Goal: Task Accomplishment & Management: Use online tool/utility

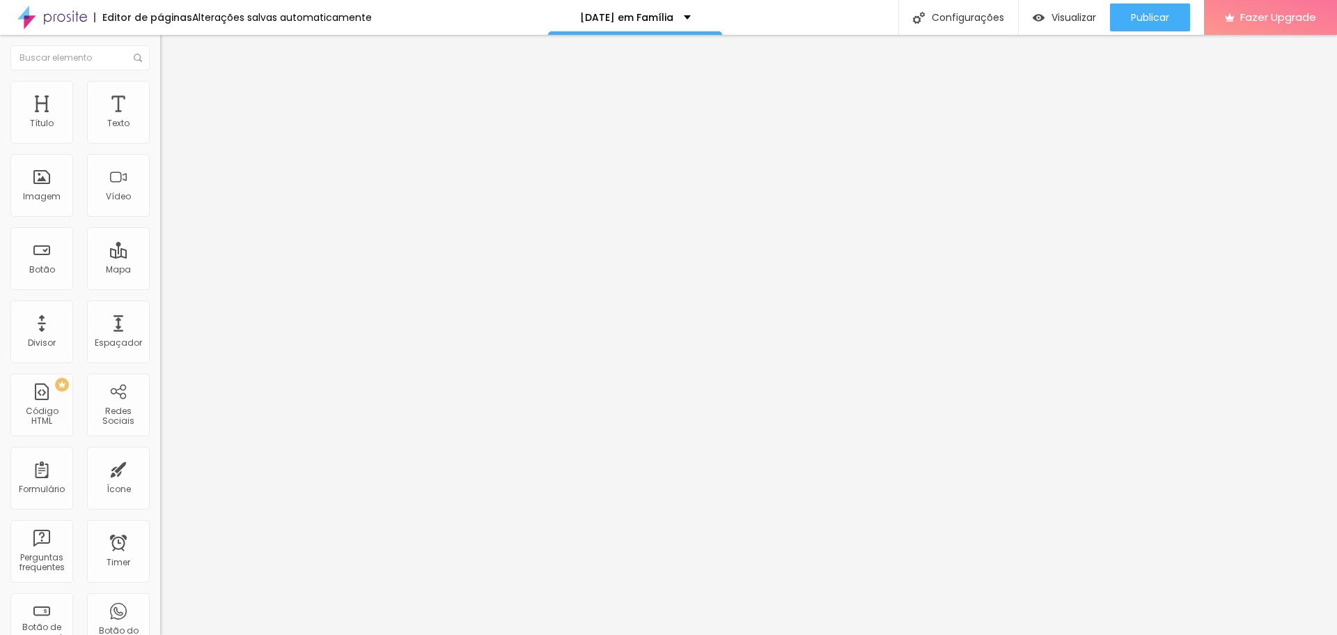
click at [160, 218] on span "Original" at bounding box center [176, 212] width 33 height 12
click at [160, 225] on div "Cinema 16:9" at bounding box center [240, 221] width 160 height 8
click at [160, 310] on img at bounding box center [163, 306] width 7 height 7
click at [160, 303] on div at bounding box center [240, 303] width 160 height 0
click at [160, 256] on span "Original" at bounding box center [176, 250] width 33 height 12
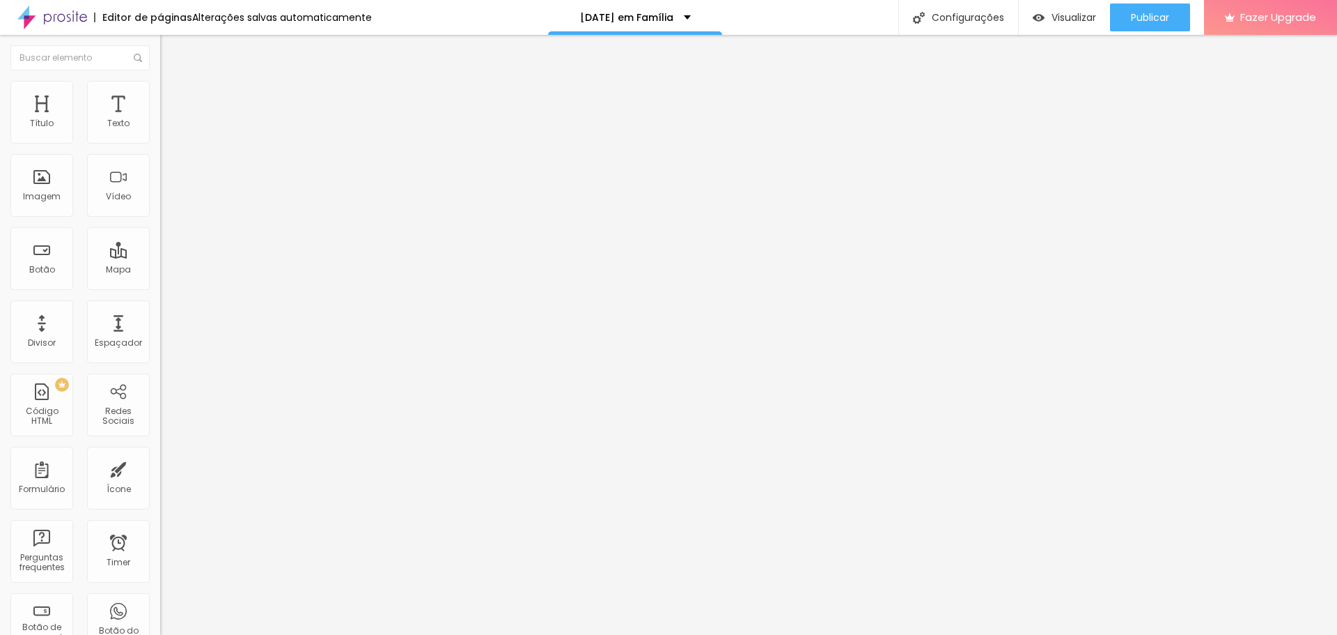
click at [160, 243] on span "Quadrado" at bounding box center [182, 237] width 45 height 12
click at [160, 235] on span "Padrão" at bounding box center [175, 229] width 31 height 12
click at [160, 225] on div "Cinema 16:9" at bounding box center [240, 221] width 160 height 8
click at [160, 95] on li "Avançado" at bounding box center [240, 102] width 160 height 14
type input "9"
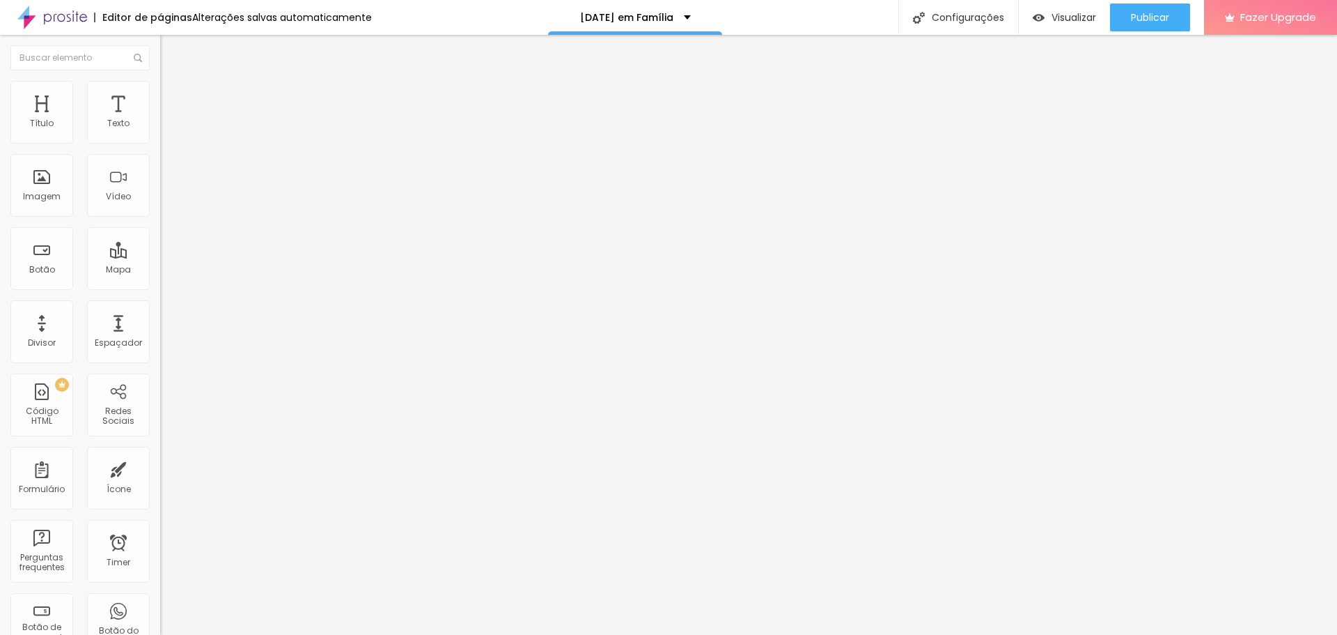
type input "9"
type input "7"
type input "4"
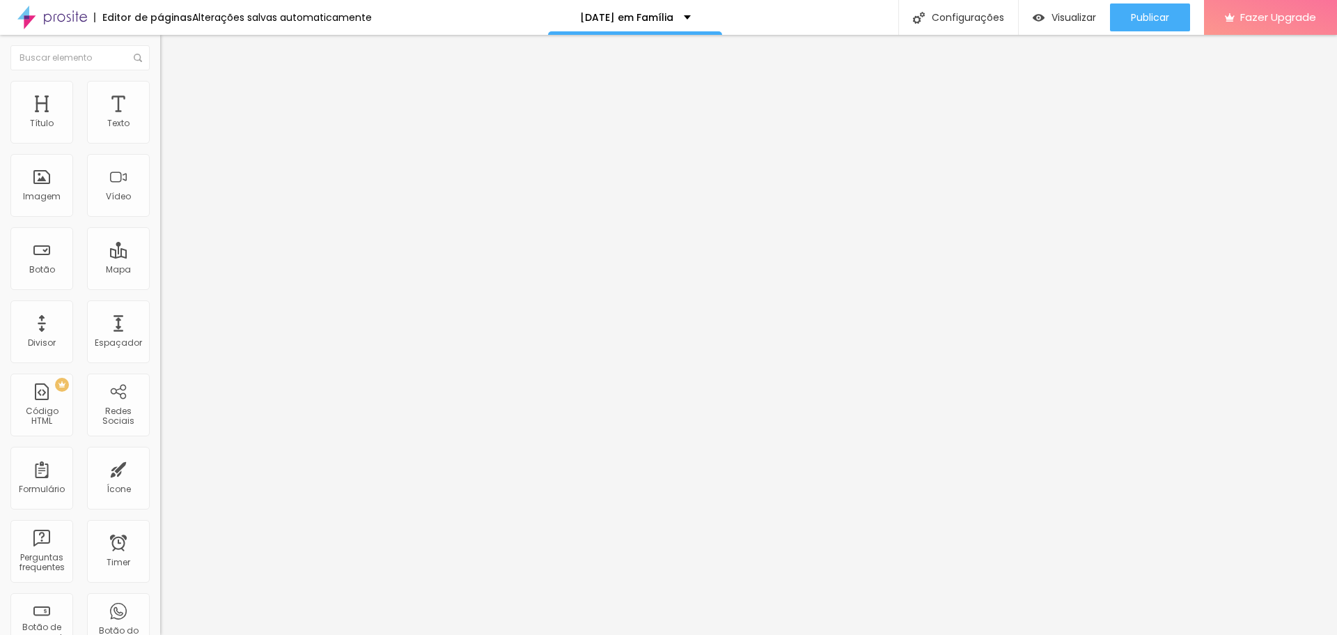
type input "2"
type input "0"
drag, startPoint x: 42, startPoint y: 138, endPoint x: 10, endPoint y: 138, distance: 32.0
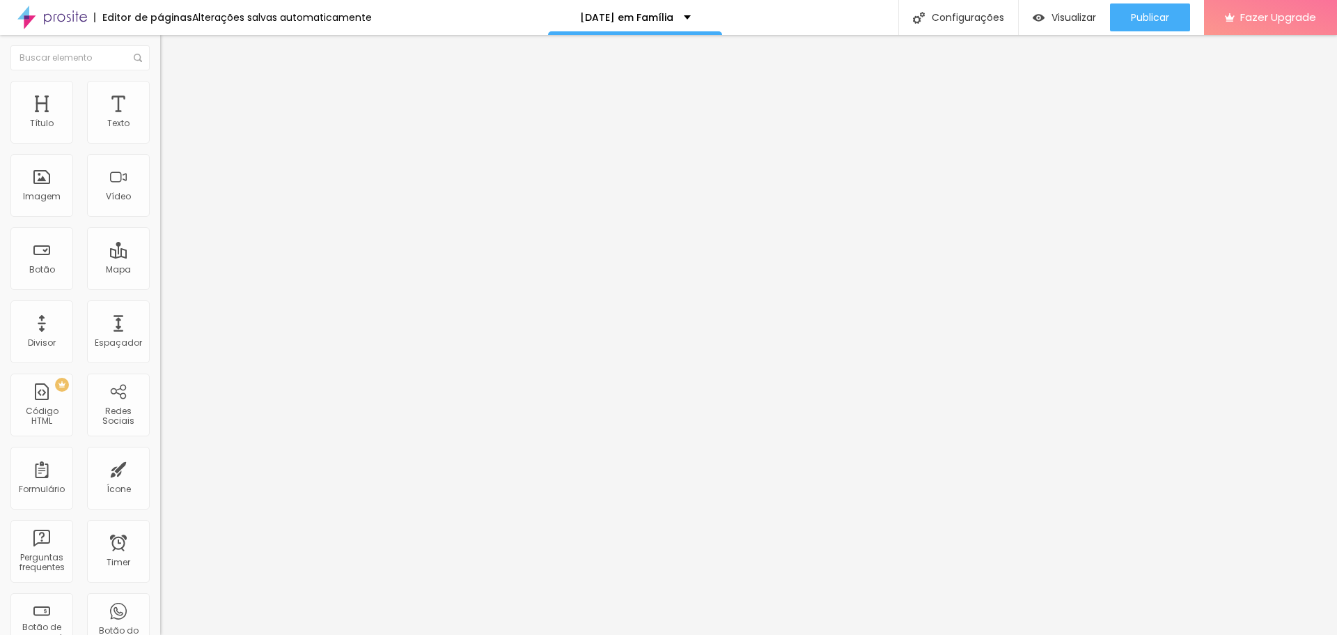
type input "0"
click at [160, 270] on input "range" at bounding box center [205, 275] width 90 height 11
type input "5"
type input "2"
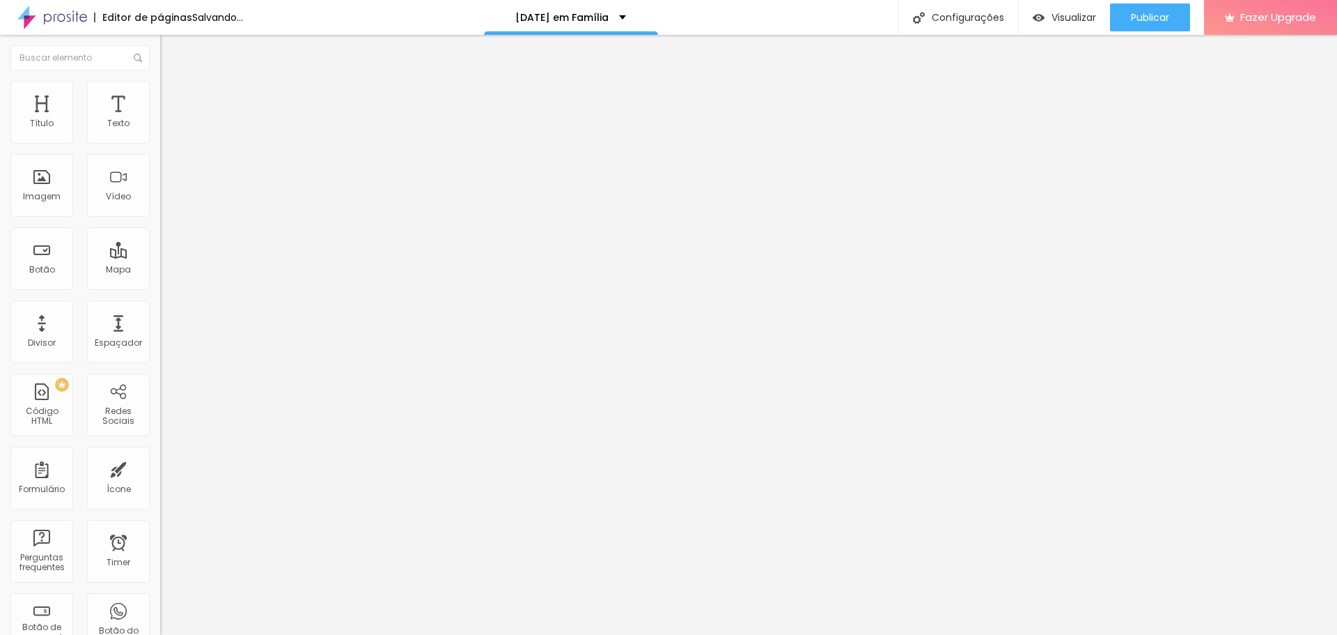
type input "2"
type input "0"
drag, startPoint x: 38, startPoint y: 161, endPoint x: 0, endPoint y: 164, distance: 38.4
type input "0"
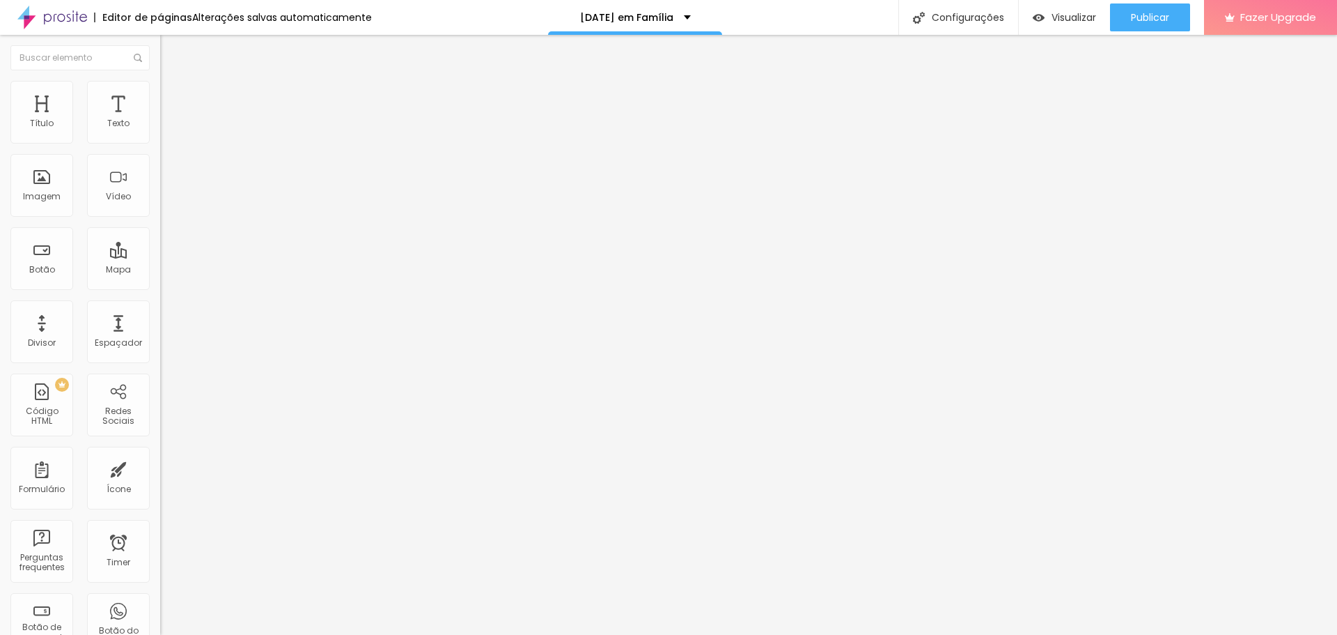
click at [160, 467] on input "range" at bounding box center [205, 472] width 90 height 11
click at [160, 91] on li "Estilo" at bounding box center [240, 88] width 160 height 14
type input "95"
type input "90"
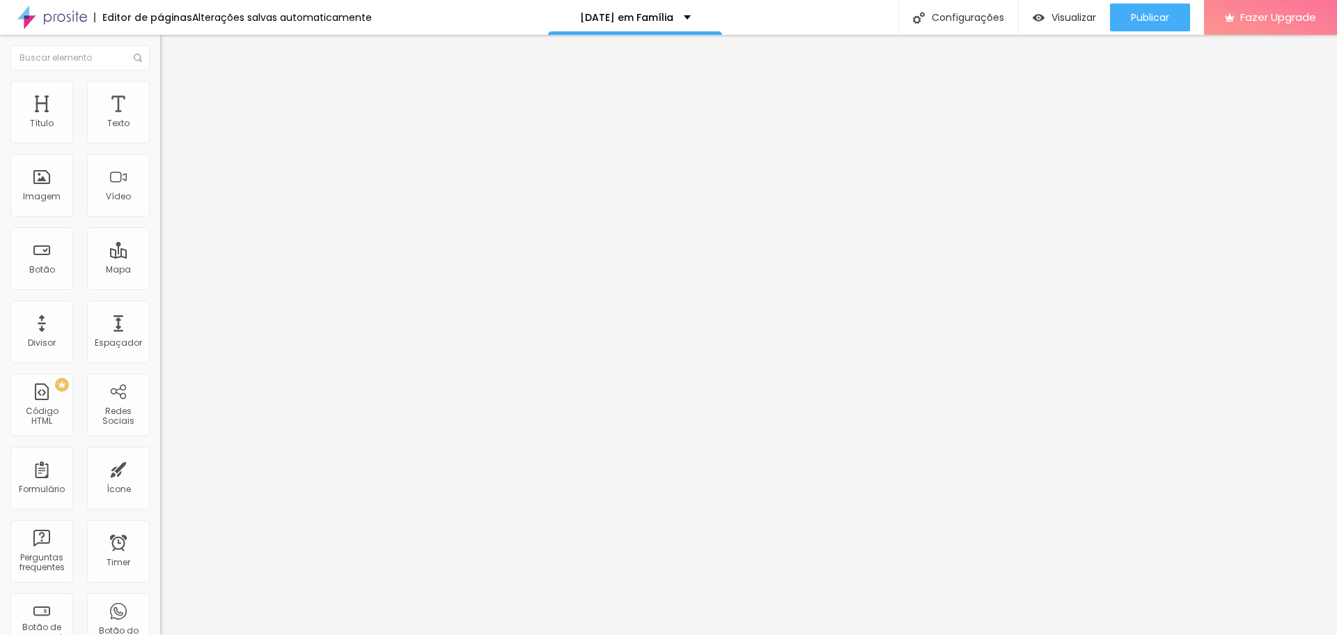
type input "90"
type input "85"
type input "80"
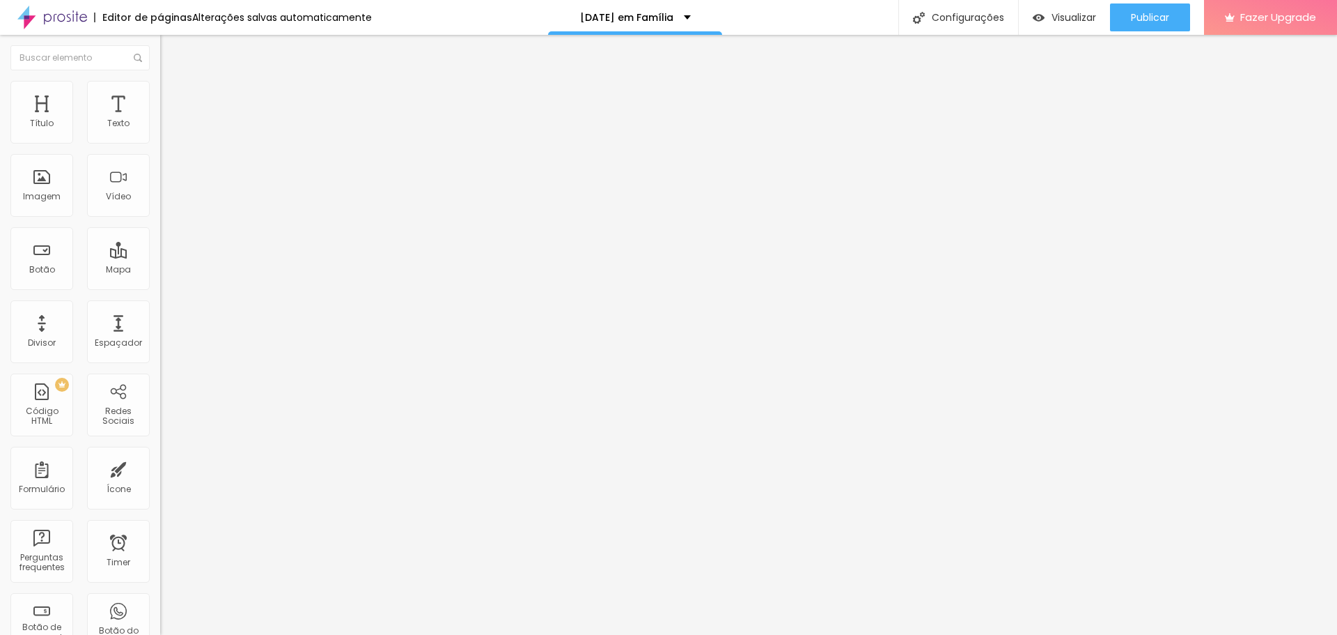
type input "75"
type input "70"
type input "65"
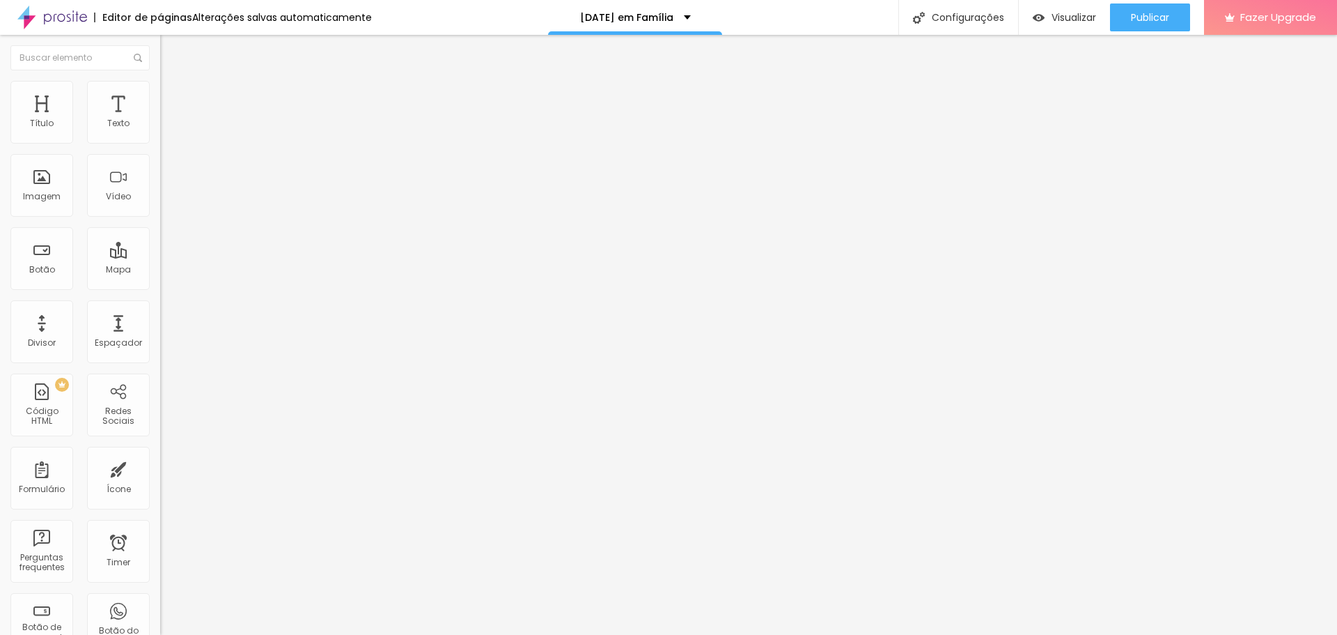
type input "65"
type input "60"
type input "55"
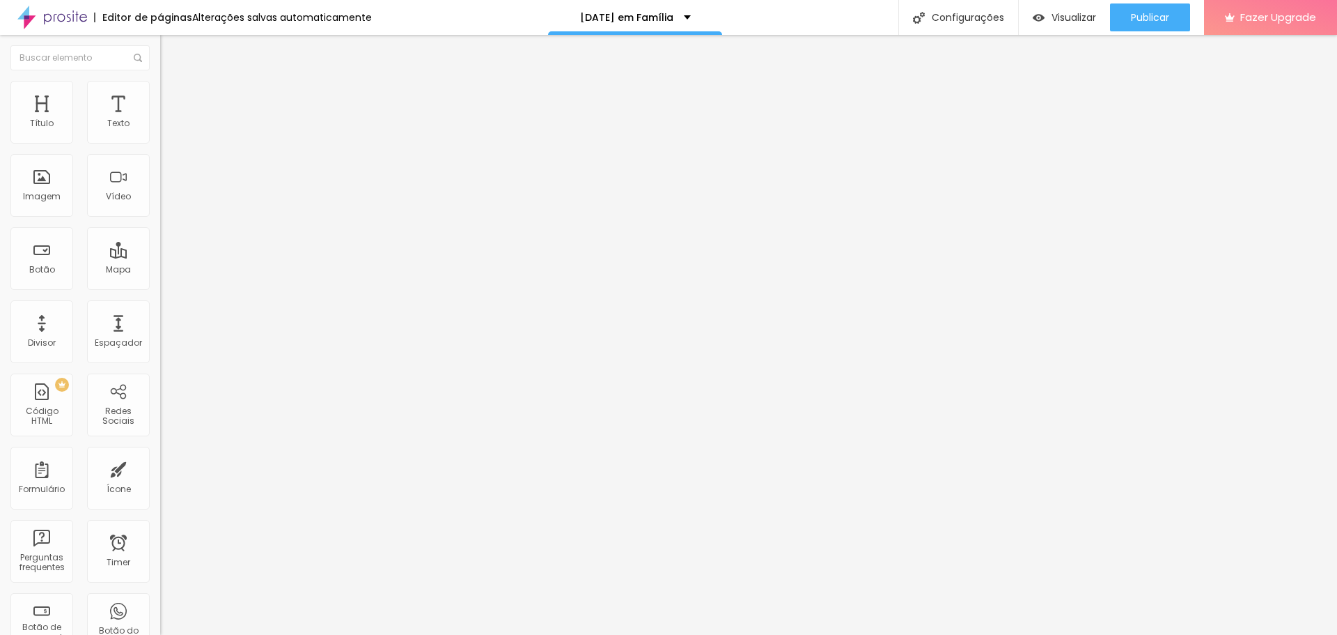
type input "50"
drag, startPoint x: 148, startPoint y: 151, endPoint x: 71, endPoint y: 155, distance: 77.4
type input "50"
click at [160, 143] on input "range" at bounding box center [205, 137] width 90 height 11
click at [160, 79] on img at bounding box center [166, 73] width 13 height 13
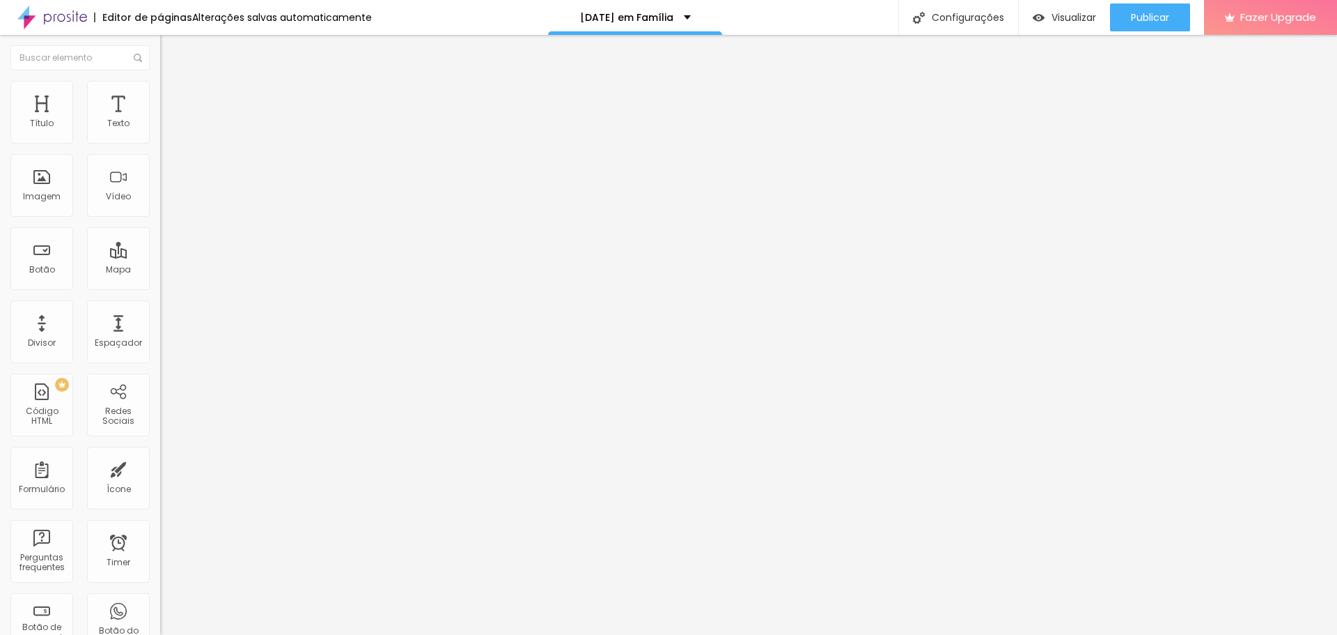
click at [160, 218] on span "16:9 Cinema" at bounding box center [186, 212] width 53 height 12
click at [160, 256] on span "Original" at bounding box center [176, 250] width 33 height 12
click at [919, 21] on img at bounding box center [919, 18] width 12 height 12
type input "/orcamentonatal"
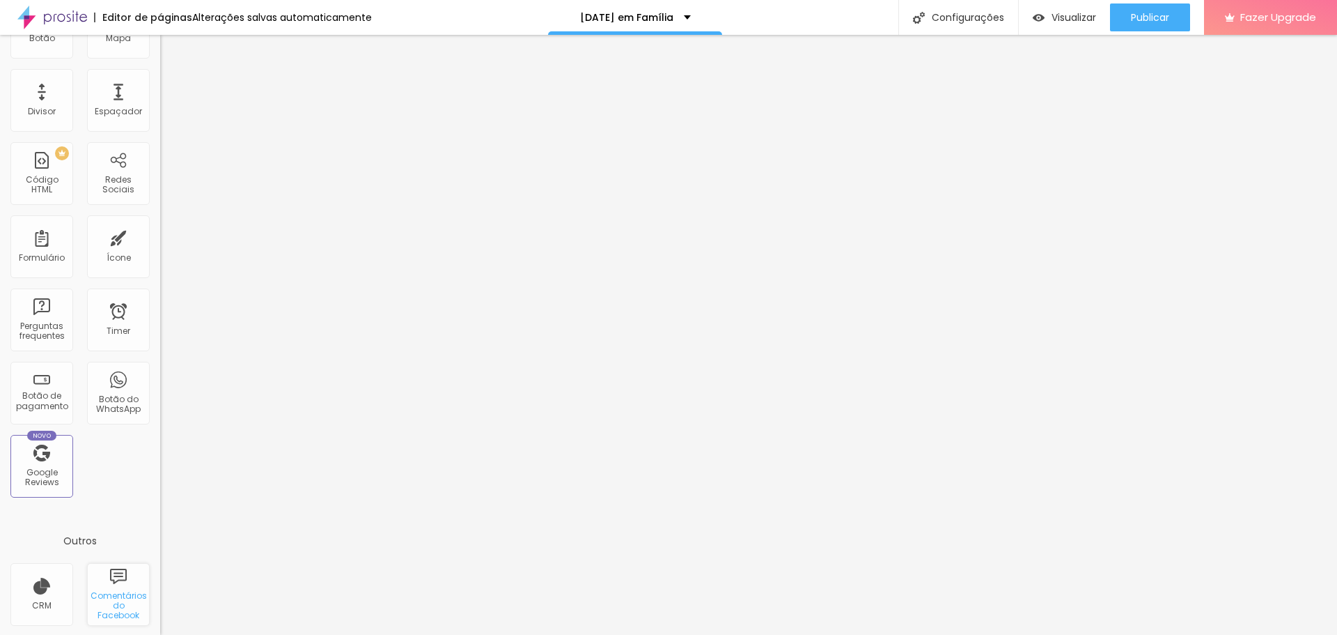
scroll to position [306, 0]
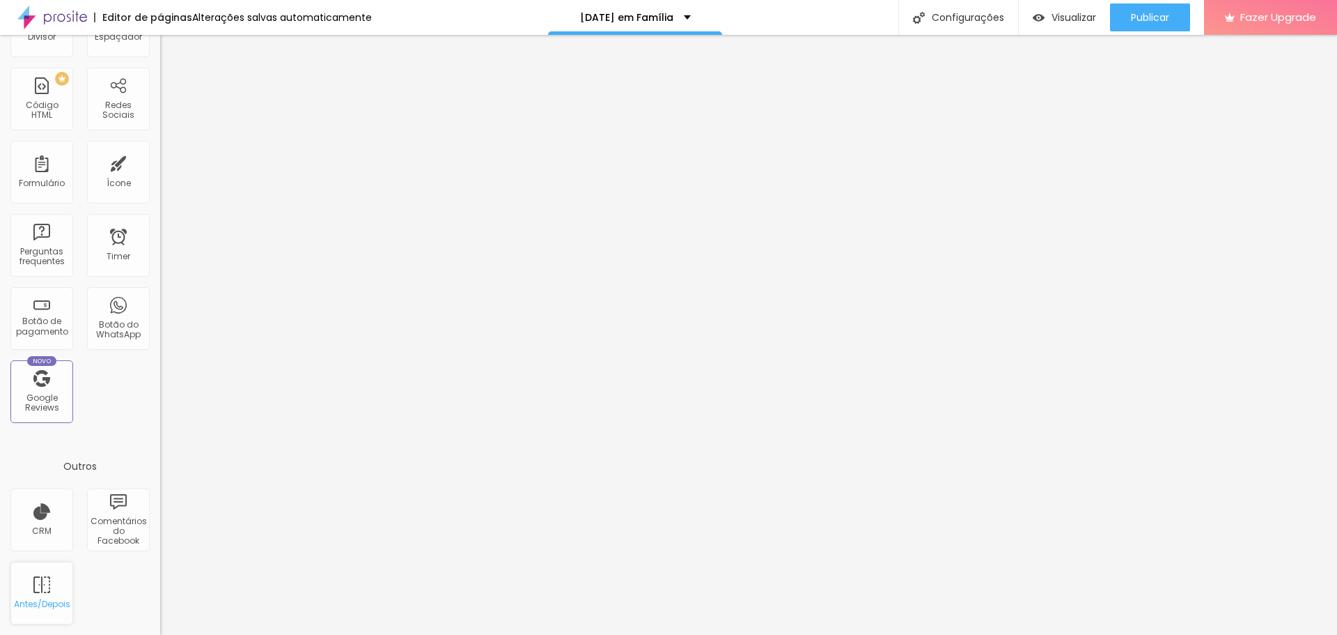
click at [56, 589] on div "Antes/Depois" at bounding box center [41, 592] width 63 height 63
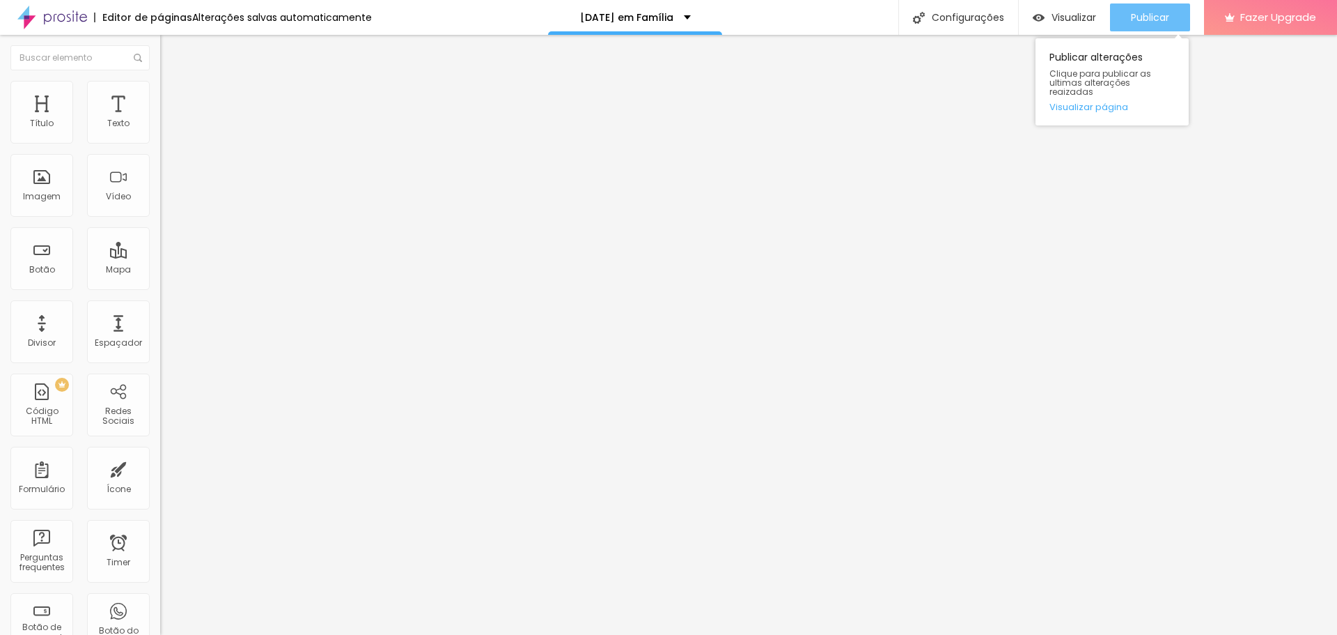
click at [1178, 19] on button "Publicar" at bounding box center [1150, 17] width 80 height 28
click at [1178, 17] on button "Publicar" at bounding box center [1150, 17] width 80 height 28
click at [1139, 24] on div "Publicar" at bounding box center [1150, 17] width 38 height 28
click at [1127, 27] on button "Publicar" at bounding box center [1150, 17] width 80 height 28
click at [1156, 24] on div "Publicar" at bounding box center [1150, 17] width 38 height 28
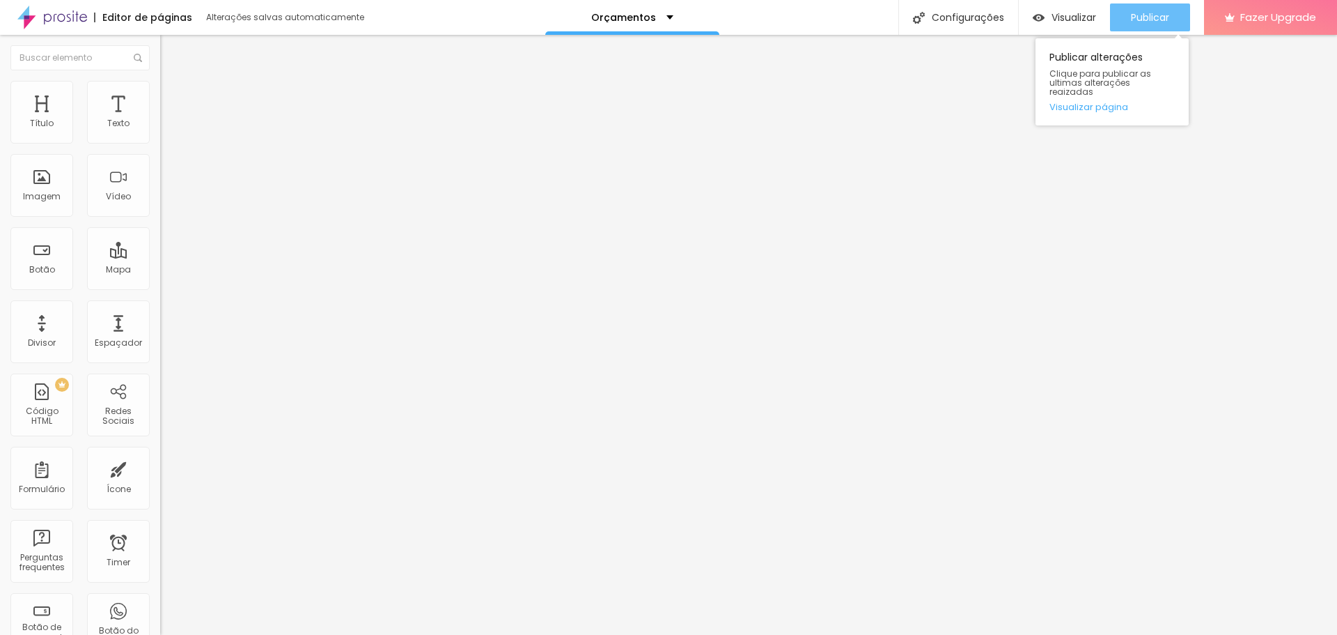
click at [1141, 24] on div "Publicar" at bounding box center [1150, 17] width 38 height 28
